Goal: Task Accomplishment & Management: Use online tool/utility

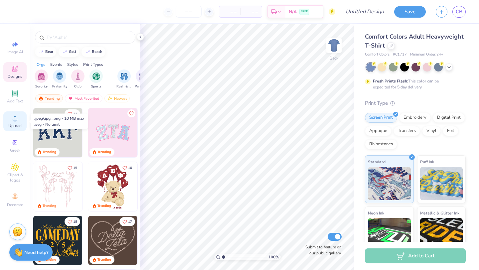
click at [19, 122] on div "Upload" at bounding box center [14, 121] width 23 height 20
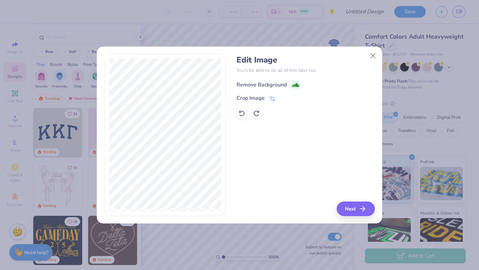
click at [293, 84] on image at bounding box center [294, 84] width 7 height 7
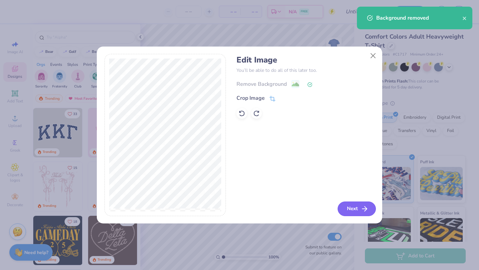
click at [359, 207] on button "Next" at bounding box center [356, 208] width 38 height 15
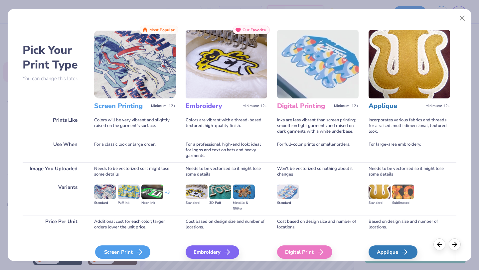
click at [121, 248] on div "Screen Print" at bounding box center [122, 251] width 55 height 13
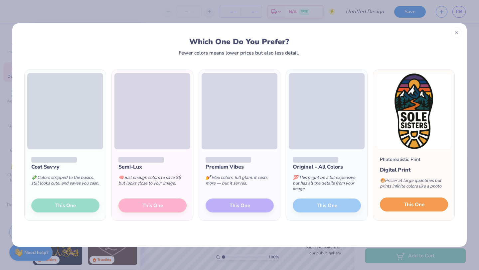
click at [417, 207] on span "This One" at bounding box center [414, 205] width 21 height 8
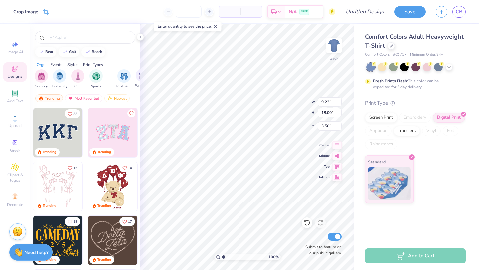
type input "2.65"
type input "5.17"
type input "4.41"
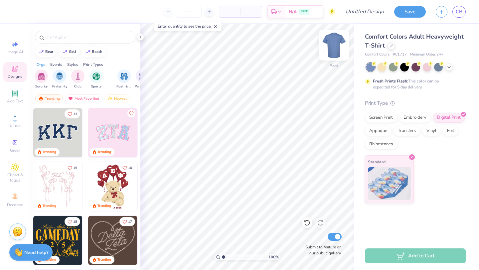
click at [334, 45] on img at bounding box center [333, 45] width 27 height 27
click at [339, 41] on img at bounding box center [333, 45] width 27 height 27
click at [334, 42] on img at bounding box center [333, 45] width 27 height 27
type input "7.36"
type input "14.35"
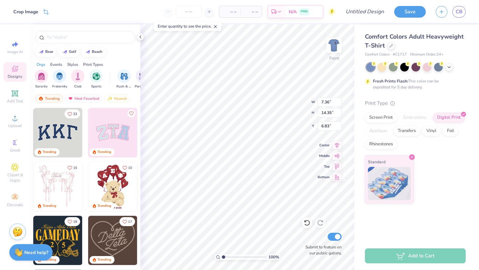
type input "3.52"
type input "4.38"
click at [336, 45] on img at bounding box center [333, 45] width 27 height 27
click at [18, 90] on icon at bounding box center [15, 93] width 6 height 6
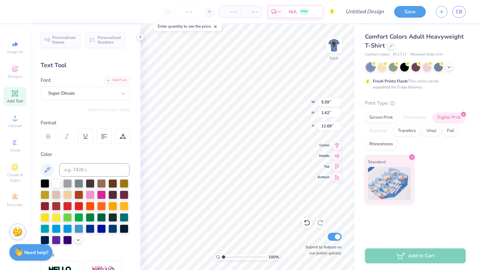
type textarea "Soul Sisters"
click at [337, 158] on icon at bounding box center [336, 155] width 9 height 8
type input "8.09"
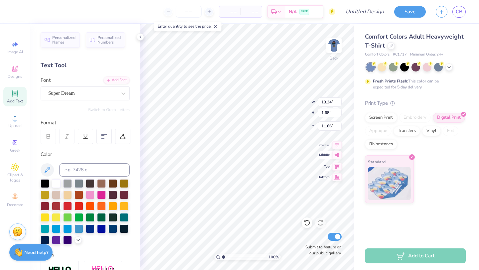
type input "4.46"
type input "10.27"
click at [338, 155] on icon at bounding box center [337, 155] width 6 height 4
click at [96, 133] on div at bounding box center [103, 136] width 15 height 15
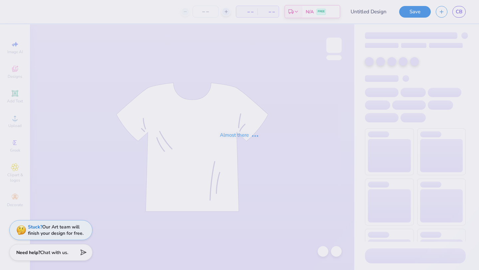
type input "Soul Sisters"
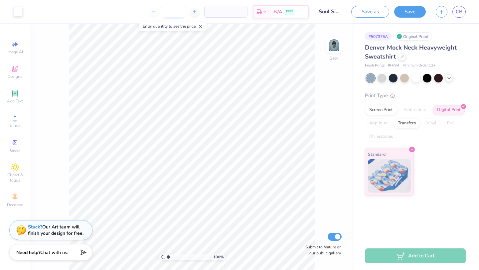
click at [170, 8] on input "number" at bounding box center [174, 12] width 26 height 12
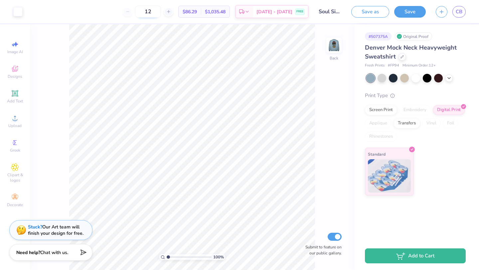
click at [159, 10] on input "12" at bounding box center [148, 12] width 26 height 12
type input "12"
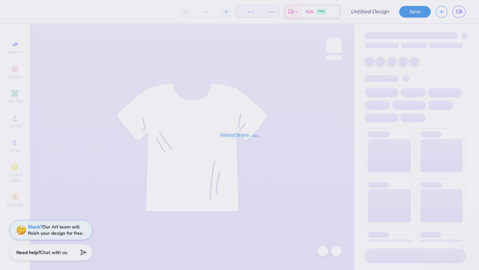
type input "Soul Sisters"
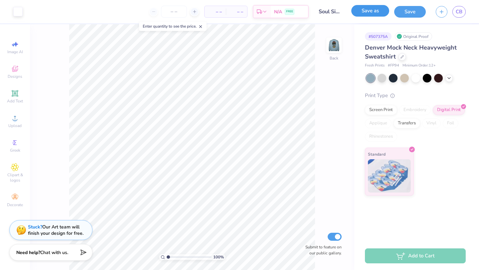
click at [356, 11] on button "Save as" at bounding box center [370, 11] width 38 height 12
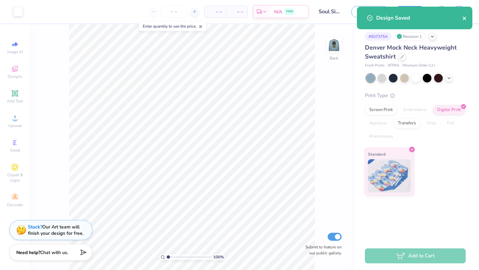
click at [465, 18] on icon "close" at bounding box center [463, 18] width 3 height 3
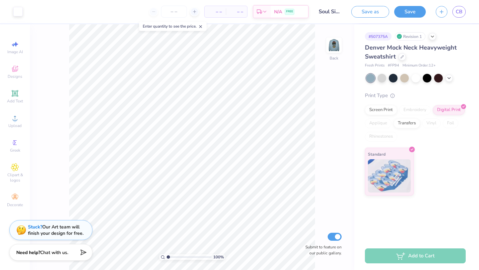
drag, startPoint x: 326, startPoint y: 42, endPoint x: 342, endPoint y: 220, distance: 179.2
click at [327, 42] on img at bounding box center [333, 45] width 13 height 13
click at [445, 77] on div at bounding box center [415, 78] width 99 height 9
click at [395, 77] on div at bounding box center [393, 77] width 9 height 9
click at [335, 42] on img at bounding box center [333, 45] width 27 height 27
